Goal: Obtain resource: Obtain resource

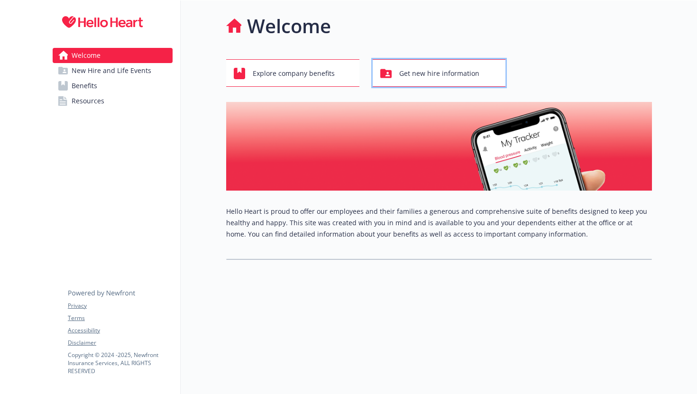
click at [438, 80] on span "Get new hire information" at bounding box center [439, 73] width 80 height 18
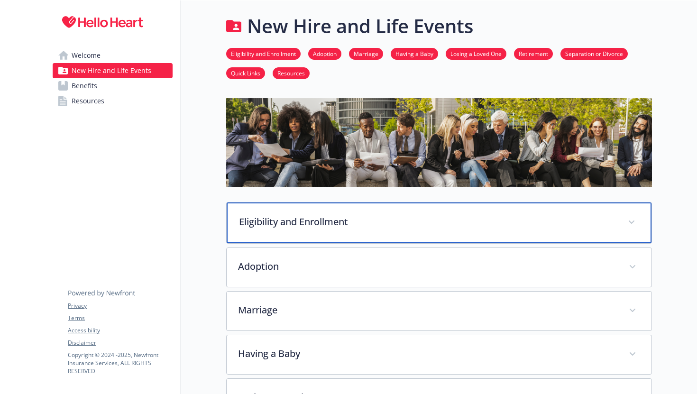
click at [638, 217] on div "Eligibility and Enrollment" at bounding box center [439, 222] width 425 height 41
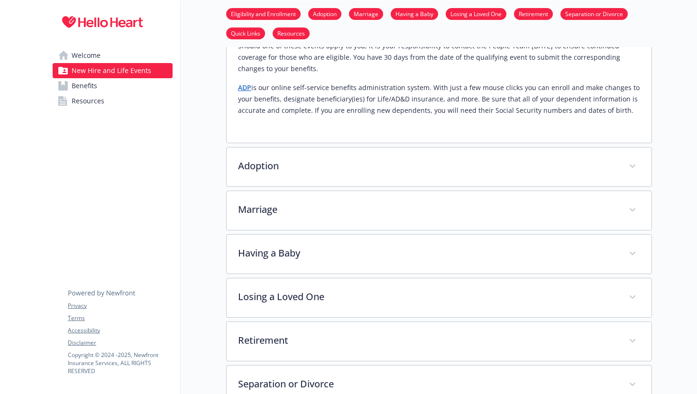
scroll to position [590, 0]
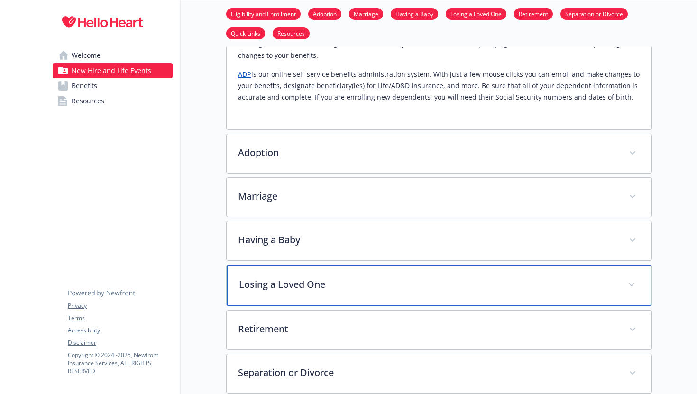
click at [639, 265] on div "Losing a Loved One" at bounding box center [439, 285] width 425 height 41
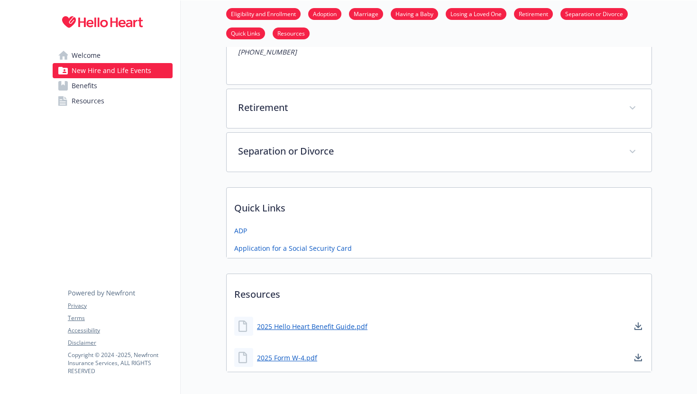
scroll to position [1531, 0]
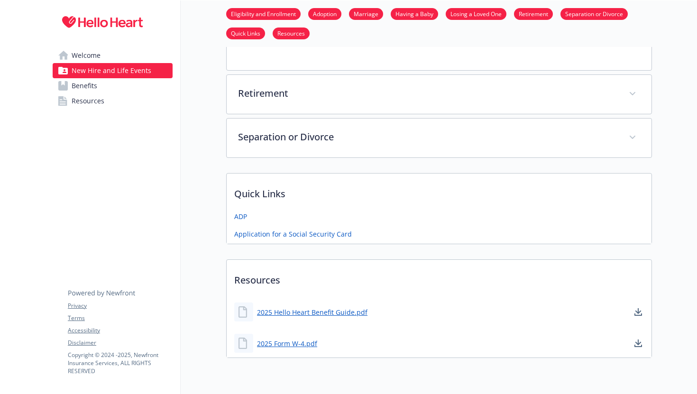
click at [107, 91] on link "Benefits" at bounding box center [113, 85] width 120 height 15
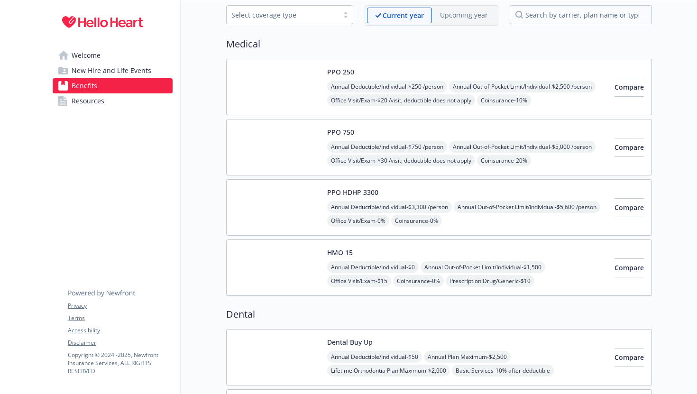
scroll to position [50, 0]
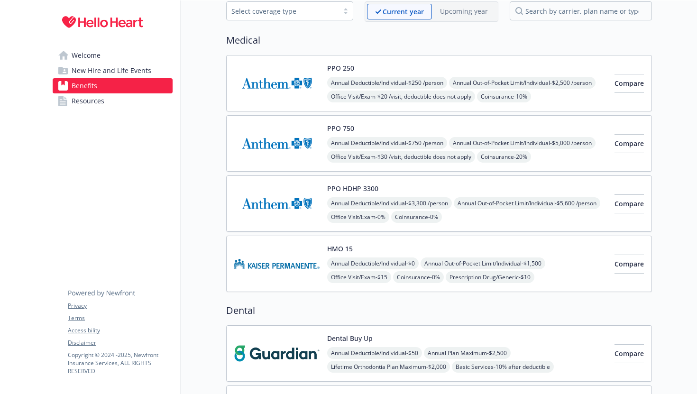
click at [125, 93] on li "Welcome New Hire and Life Events Benefits Resources" at bounding box center [113, 78] width 120 height 61
click at [125, 95] on link "Resources" at bounding box center [113, 100] width 120 height 15
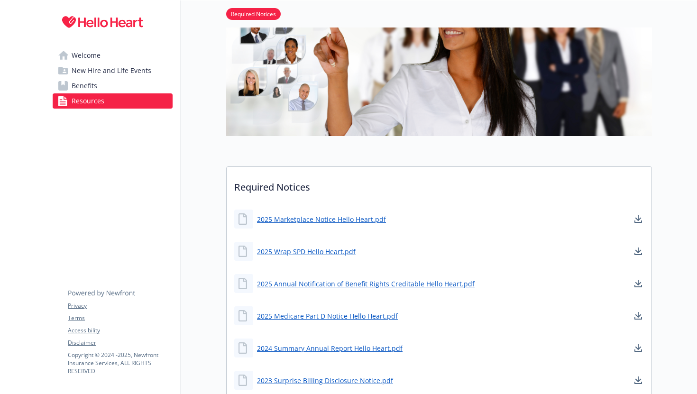
scroll to position [114, 0]
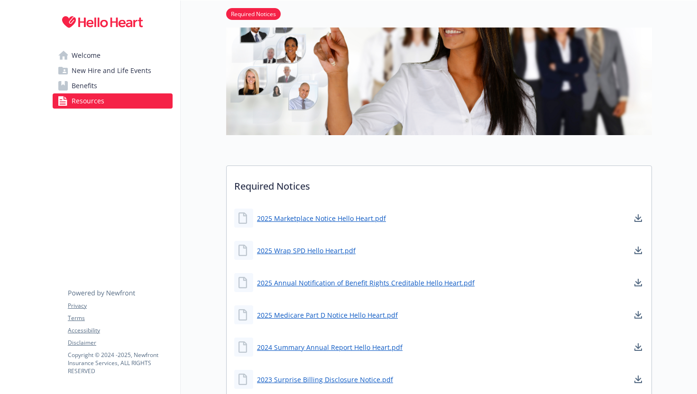
click at [97, 52] on span "Welcome" at bounding box center [86, 55] width 29 height 15
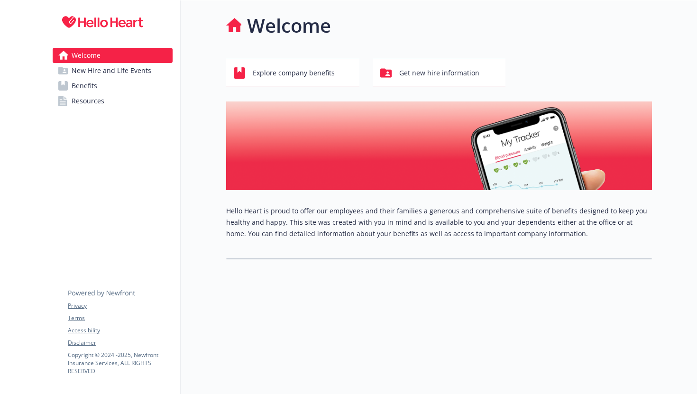
scroll to position [0, 0]
click at [277, 76] on span "Explore company benefits" at bounding box center [294, 73] width 82 height 18
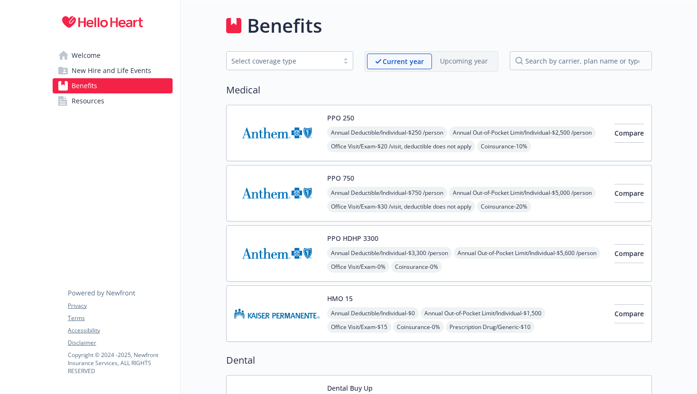
click at [132, 52] on link "Welcome" at bounding box center [113, 55] width 120 height 15
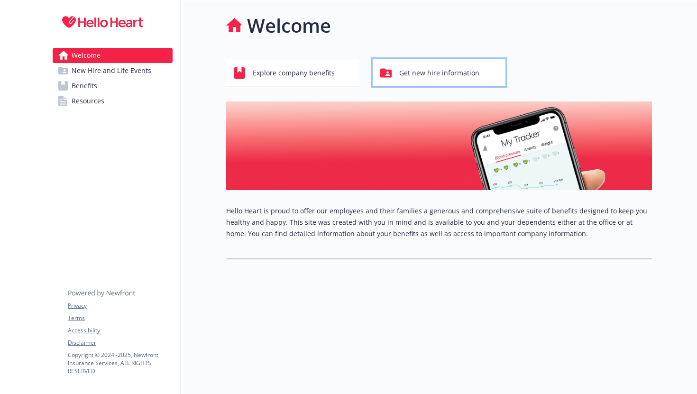
click at [420, 70] on span "Get new hire information" at bounding box center [439, 73] width 80 height 18
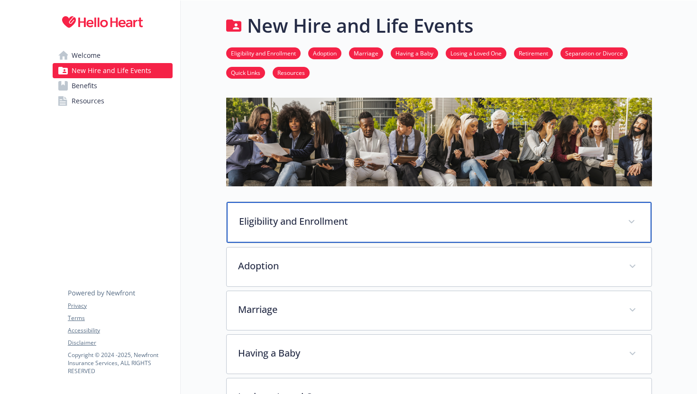
click at [340, 228] on div "Eligibility and Enrollment" at bounding box center [439, 222] width 425 height 41
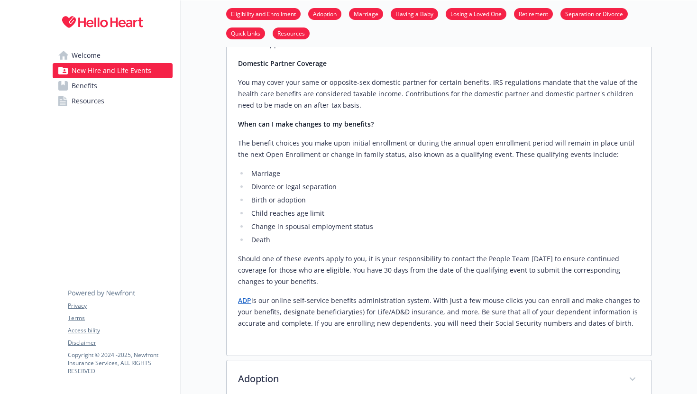
scroll to position [466, 0]
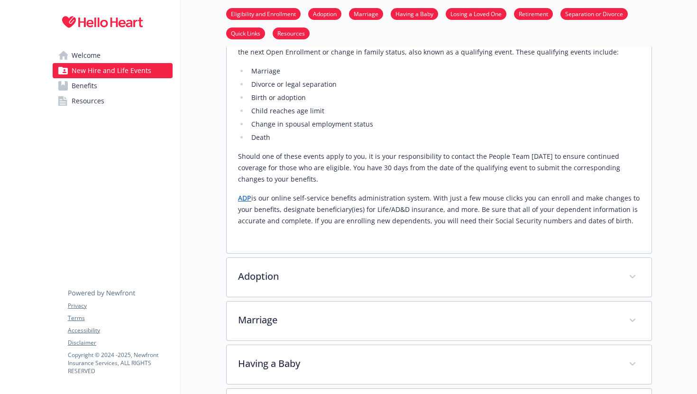
click at [246, 193] on link "ADP" at bounding box center [244, 197] width 13 height 9
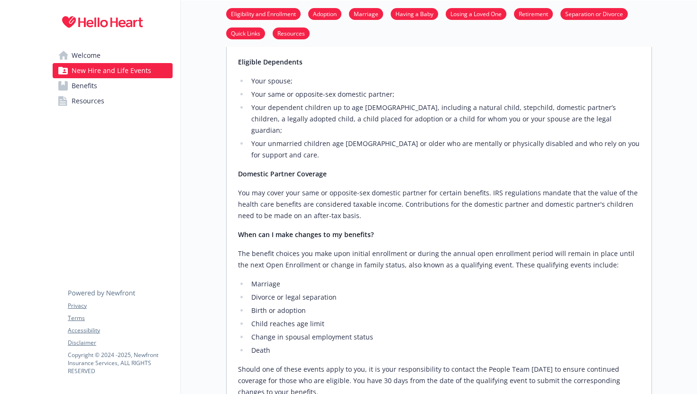
scroll to position [117, 0]
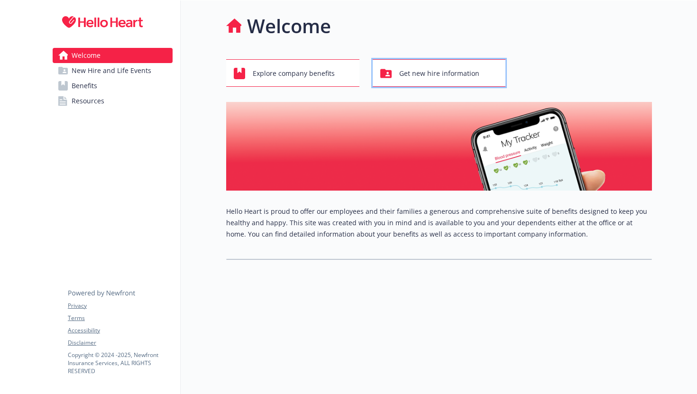
click at [394, 69] on div "Get new hire information" at bounding box center [440, 73] width 121 height 18
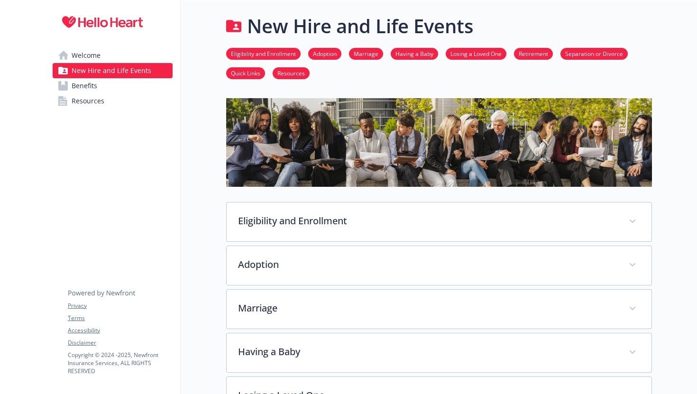
click at [291, 70] on link "Resources" at bounding box center [291, 72] width 37 height 9
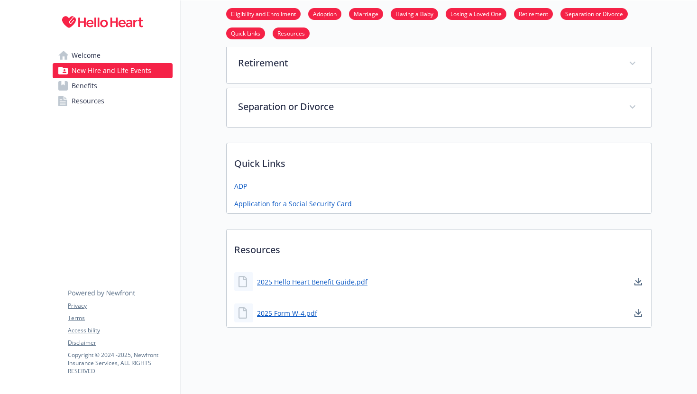
scroll to position [378, 0]
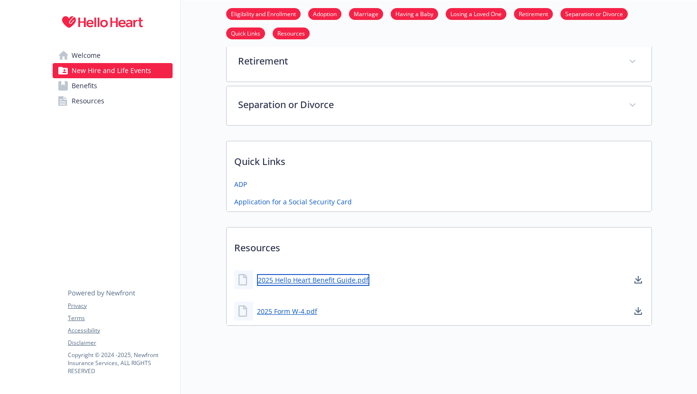
click at [323, 279] on link "2025 Hello Heart Benefit Guide.pdf" at bounding box center [313, 280] width 112 height 12
